Goal: Check status: Check status

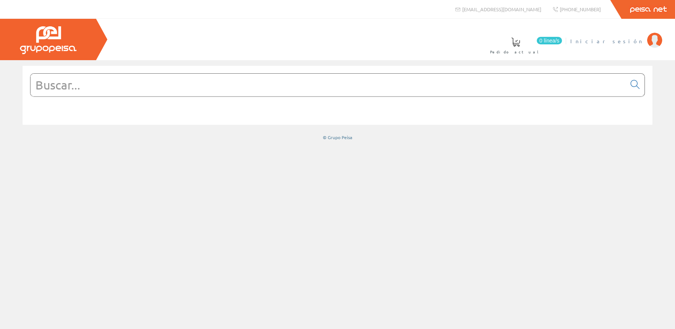
click at [642, 43] on span "Iniciar sesión" at bounding box center [606, 41] width 73 height 8
click at [629, 37] on link "[PERSON_NAME]. [PERSON_NAME]" at bounding box center [578, 34] width 168 height 7
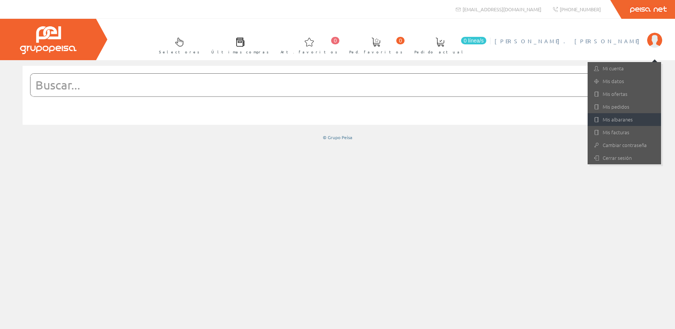
click at [633, 121] on link "Mis albaranes" at bounding box center [623, 119] width 73 height 13
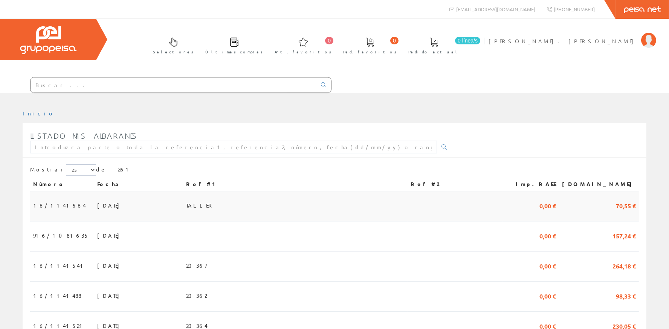
click at [140, 206] on td "24/09/2025" at bounding box center [138, 207] width 89 height 30
click at [97, 234] on span "[DATE]" at bounding box center [110, 235] width 26 height 13
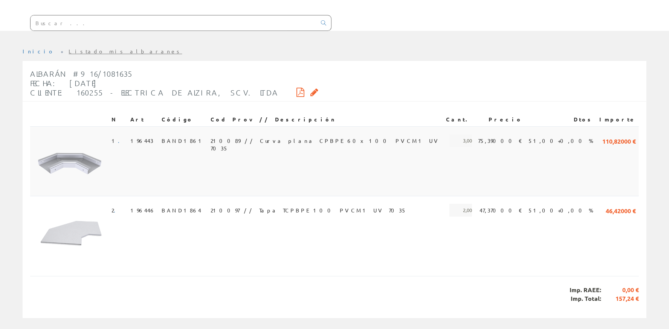
scroll to position [70, 0]
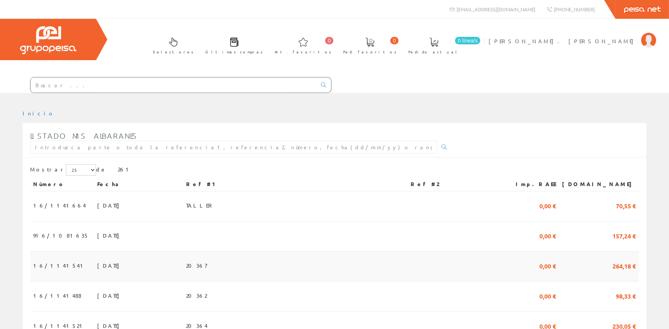
click at [97, 260] on span "19/09/2025" at bounding box center [110, 265] width 26 height 13
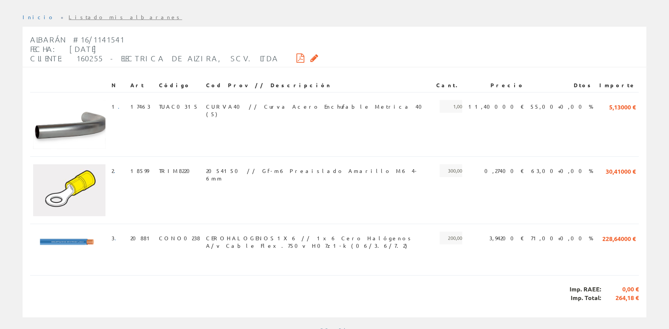
scroll to position [104, 0]
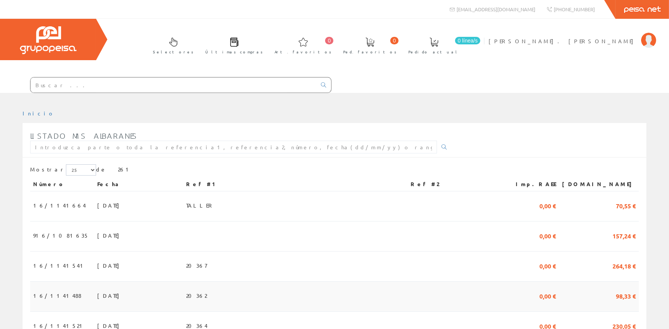
click at [94, 286] on td "[DATE]" at bounding box center [138, 297] width 89 height 30
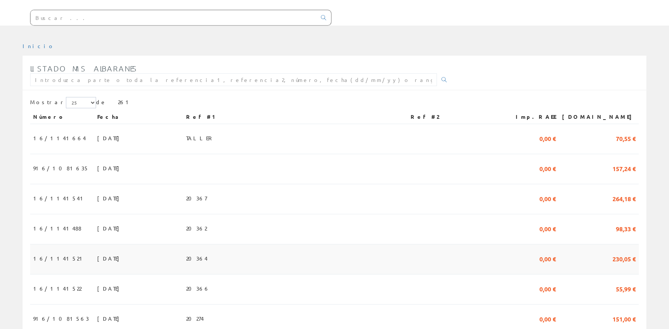
click at [59, 258] on span "16/1141521" at bounding box center [59, 258] width 52 height 13
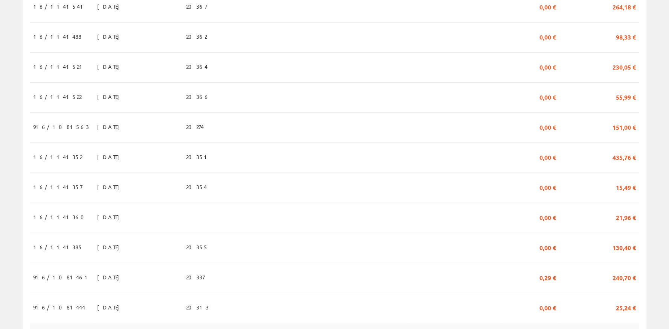
scroll to position [270, 0]
